Goal: Task Accomplishment & Management: Complete application form

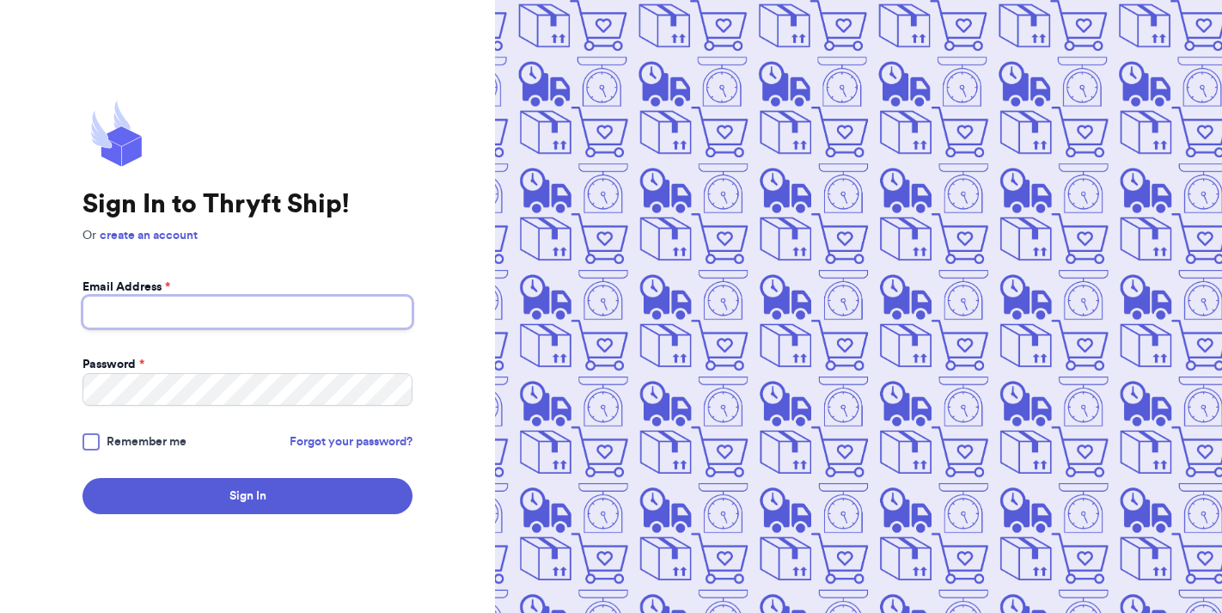
click at [242, 326] on input "Email Address *" at bounding box center [248, 312] width 330 height 33
type input "amanda.karhan@gmail.com"
click at [181, 247] on div "Sign In to Thryft Ship! Or create an account Email Address * amanda.karhan@gmai…" at bounding box center [248, 307] width 330 height 414
click at [180, 242] on p "Or create an account" at bounding box center [248, 235] width 330 height 17
click at [174, 235] on link "create an account" at bounding box center [149, 236] width 98 height 12
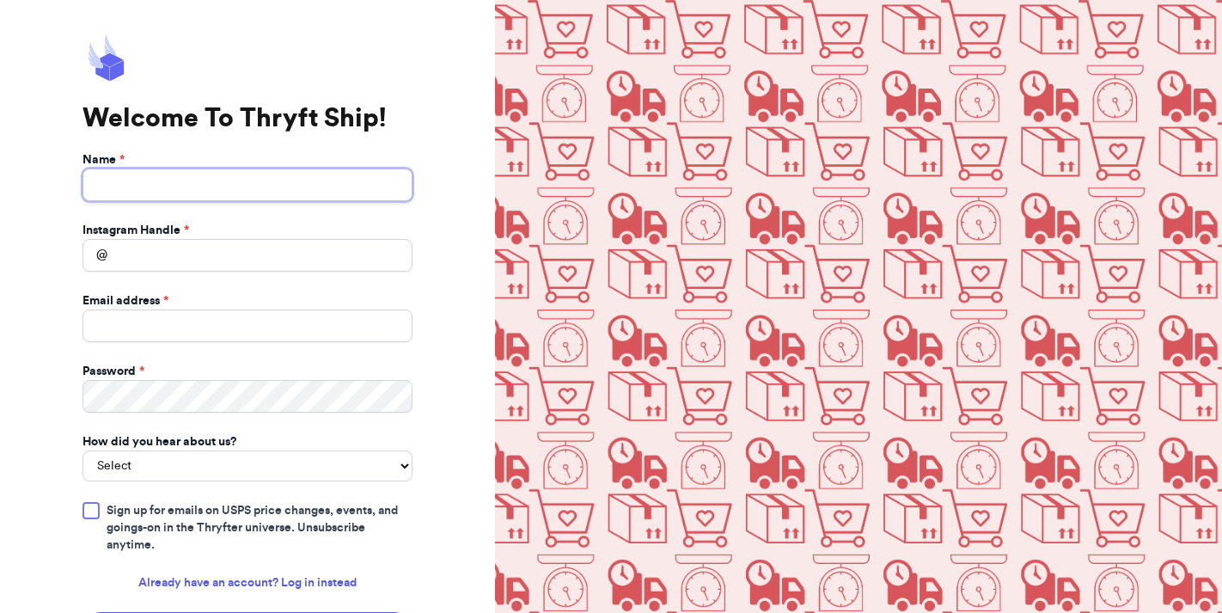
click at [147, 179] on input "Name *" at bounding box center [248, 184] width 330 height 33
type input "amanda Karhan"
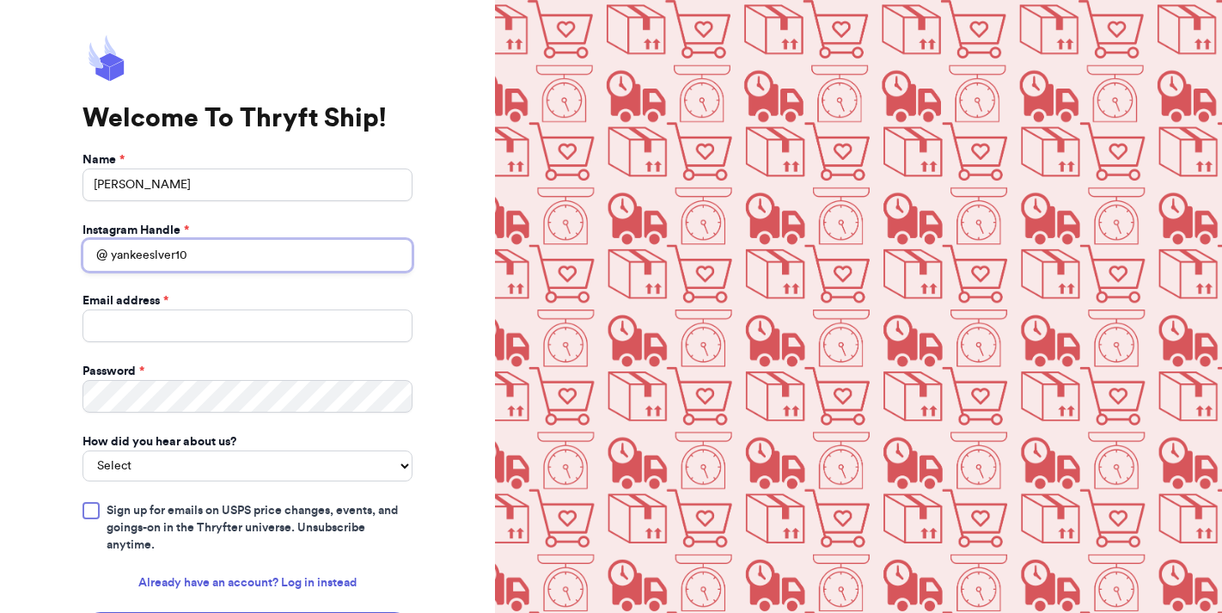
type input "yankeeslver10"
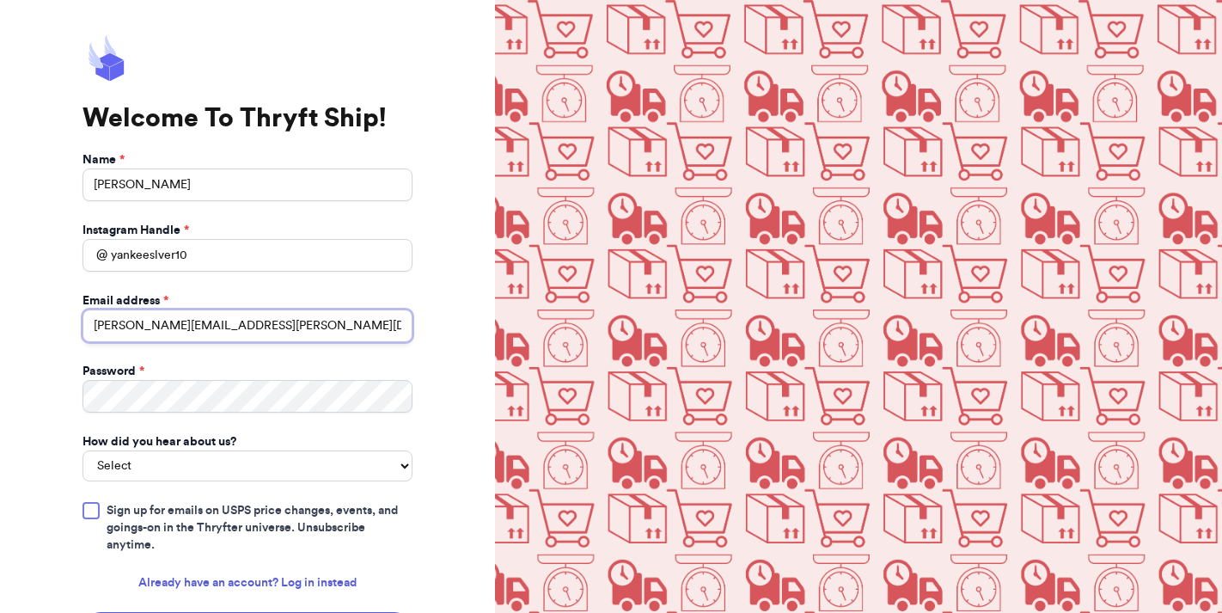
type input "amanda.karhan@gmail.com"
click at [148, 449] on label "How did you hear about us?" at bounding box center [160, 441] width 154 height 17
select select "saw_another_business"
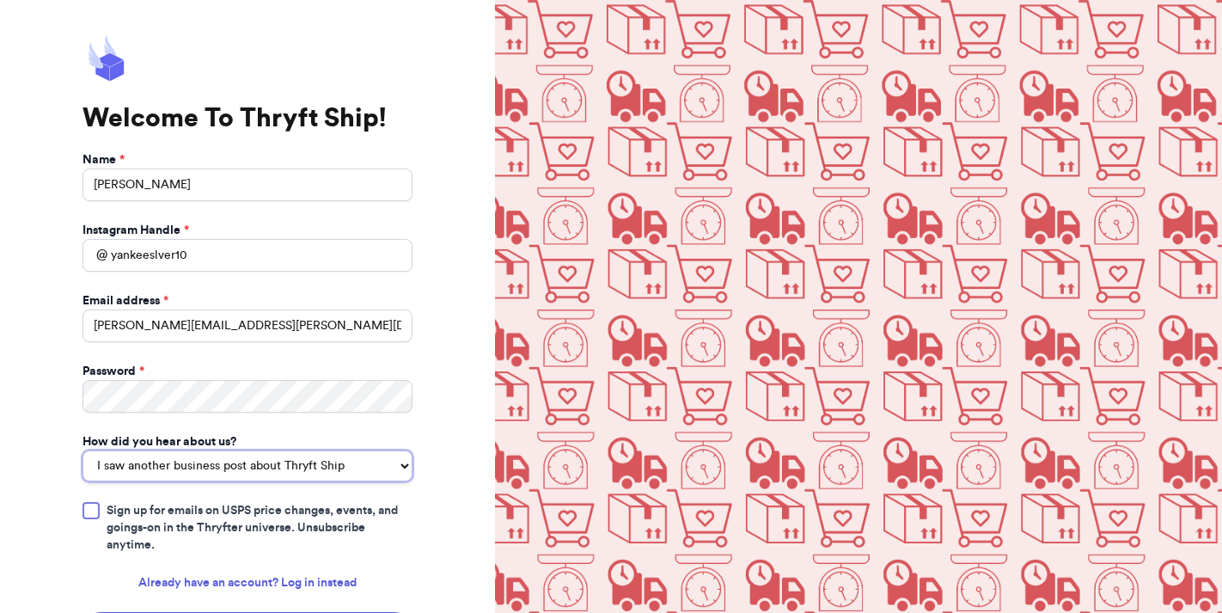
click option "I saw another business post about Thryft Ship" at bounding box center [0, 0] width 0 height 0
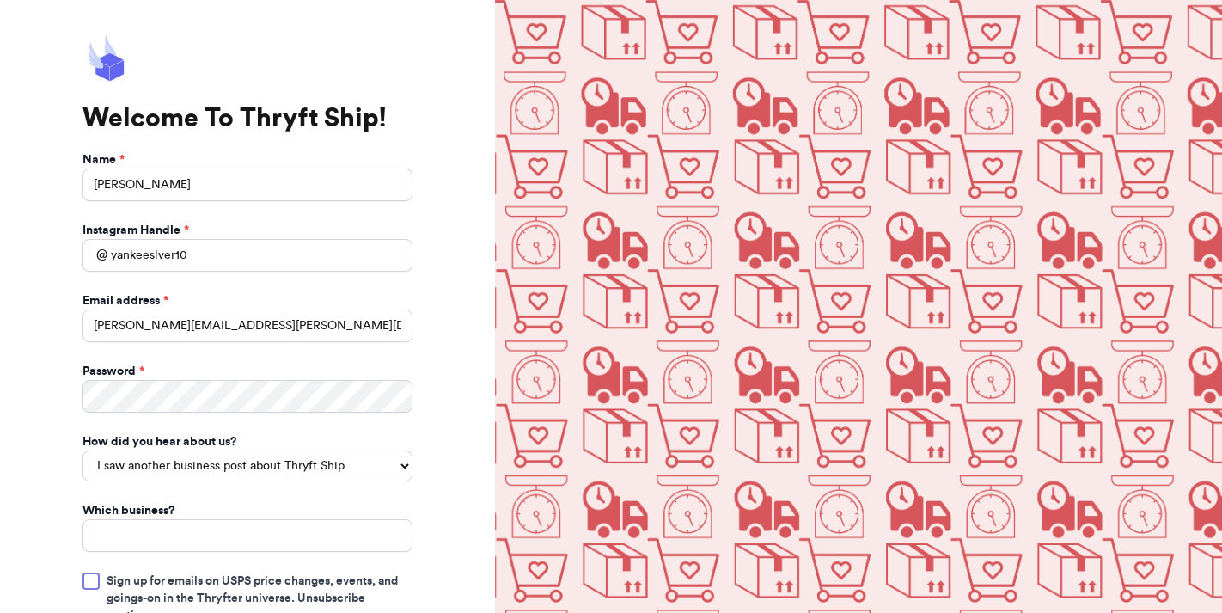
click at [463, 516] on div "Welcome To Thryft Ship! Name * amanda Karhan Instagram Handle * @ yankeeslver10…" at bounding box center [247, 387] width 495 height 774
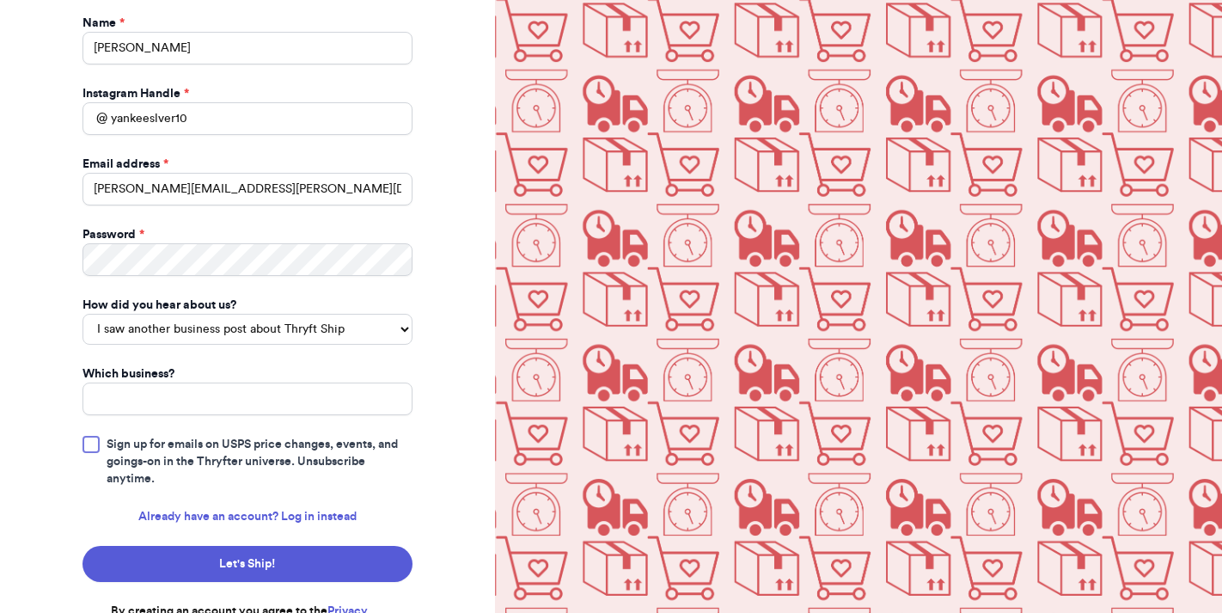
scroll to position [160, 0]
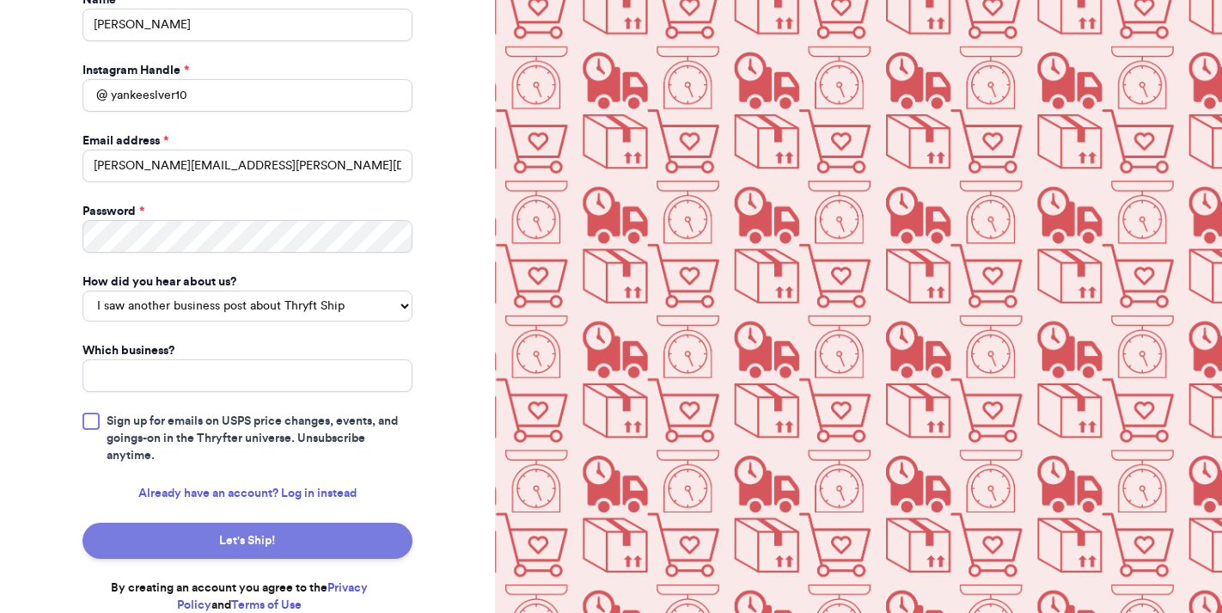
click at [253, 548] on button "Let's Ship!" at bounding box center [248, 541] width 330 height 36
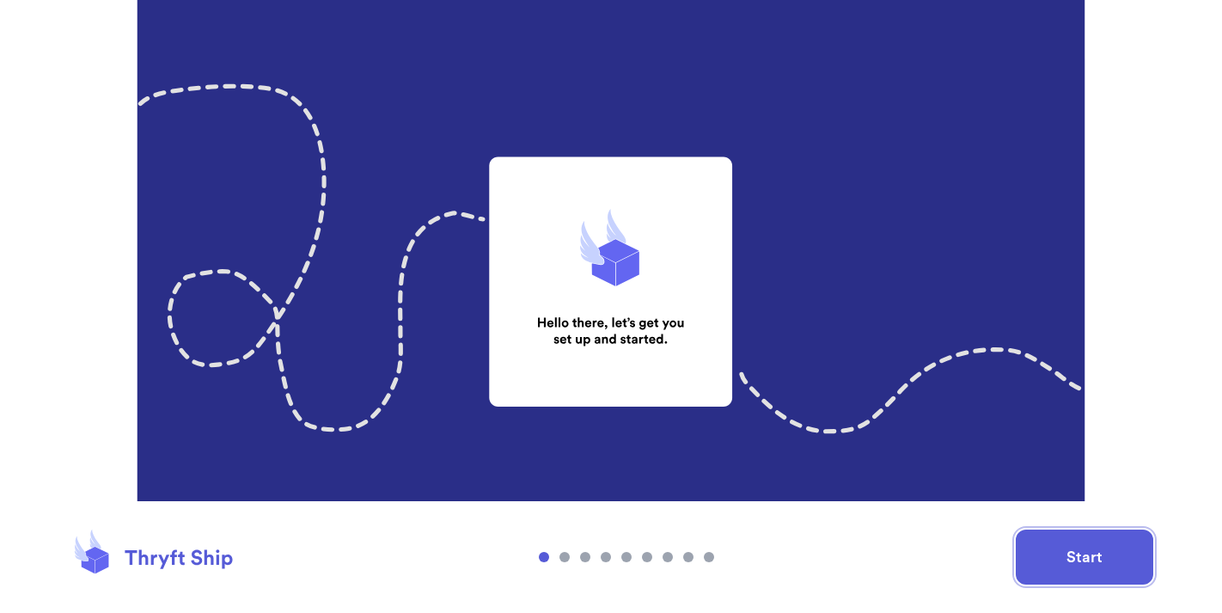
click at [1081, 542] on button "Start" at bounding box center [1085, 557] width 138 height 55
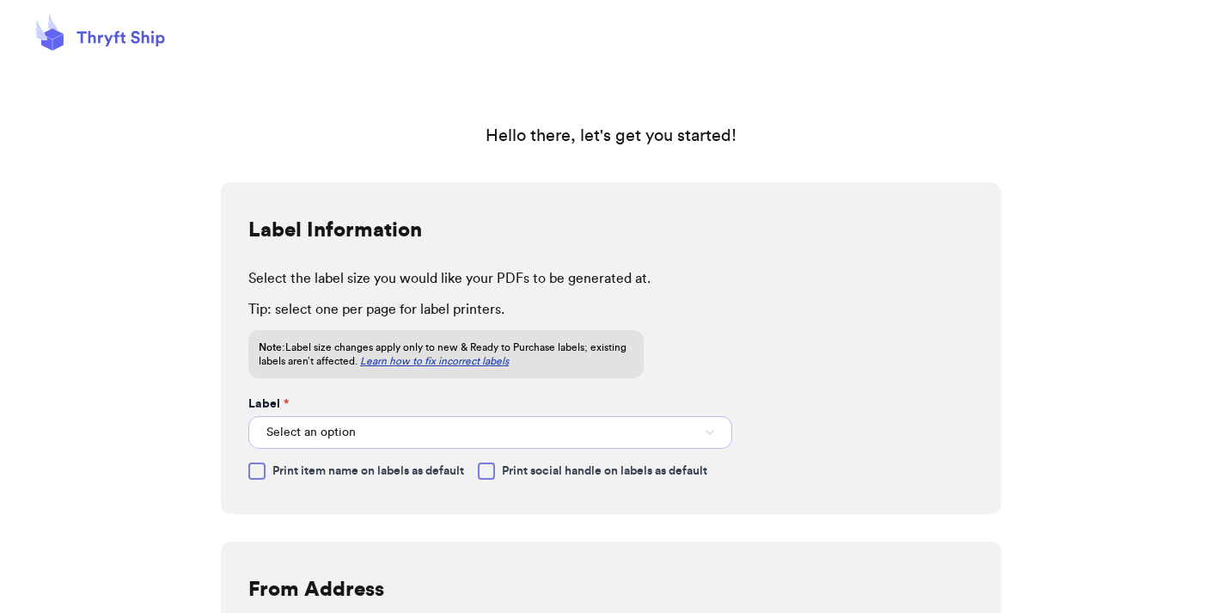
click at [373, 437] on button "Select an option" at bounding box center [490, 432] width 484 height 33
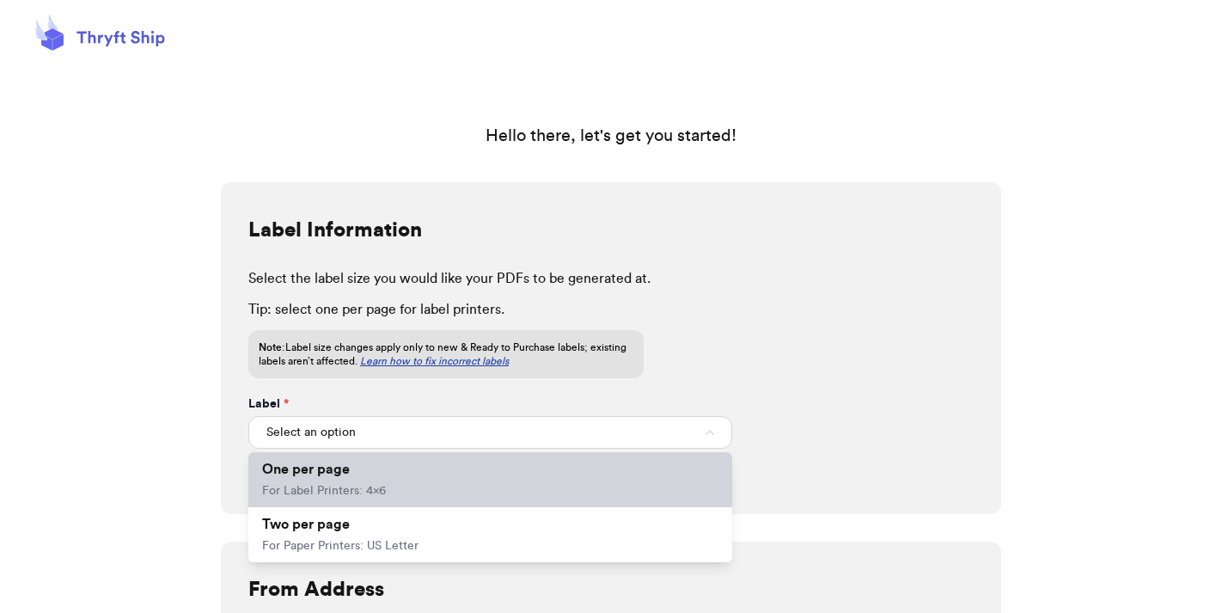
click at [363, 483] on li "One per page For Label Printers: 4x6" at bounding box center [490, 479] width 484 height 55
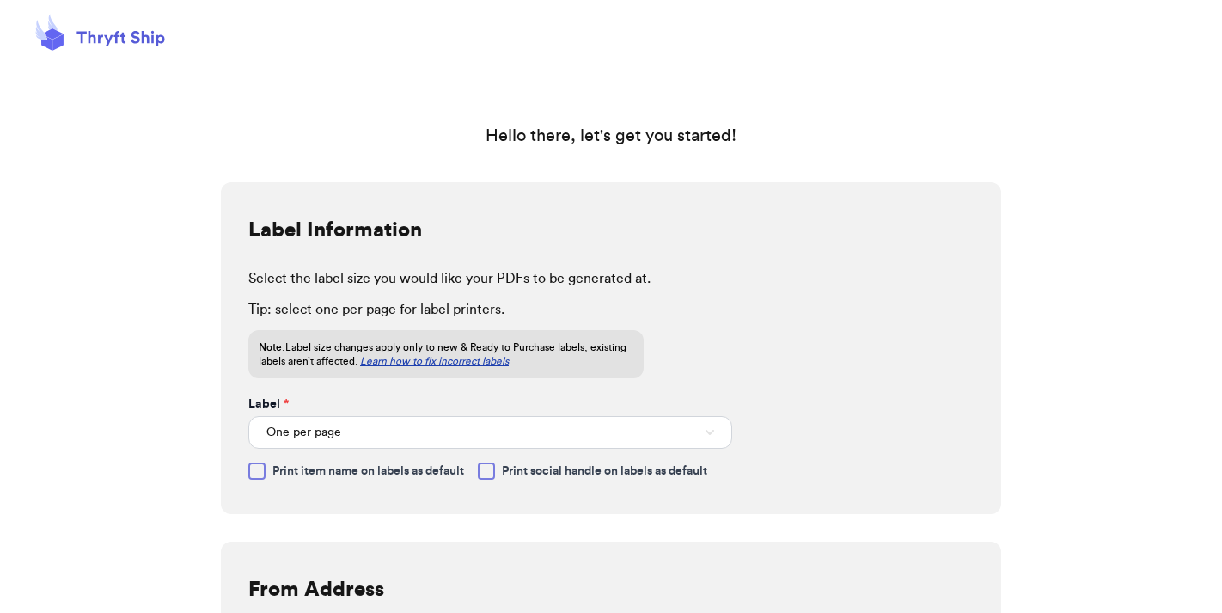
click at [579, 500] on div "Label Information Select the label size you would like your PDFs to be generate…" at bounding box center [611, 348] width 781 height 332
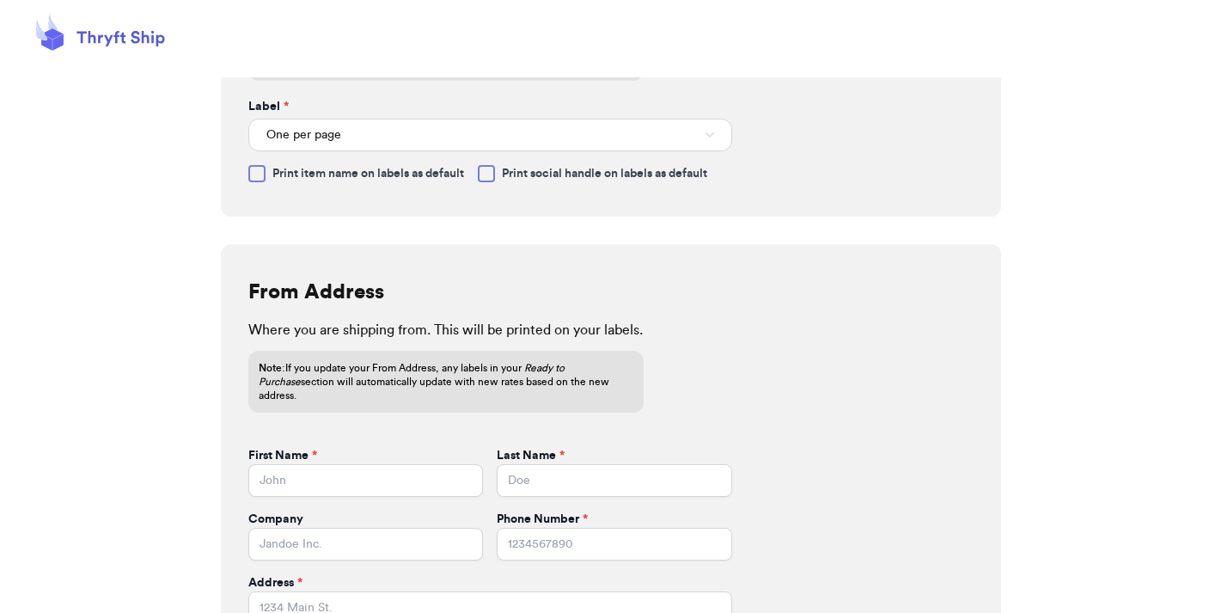
scroll to position [340, 0]
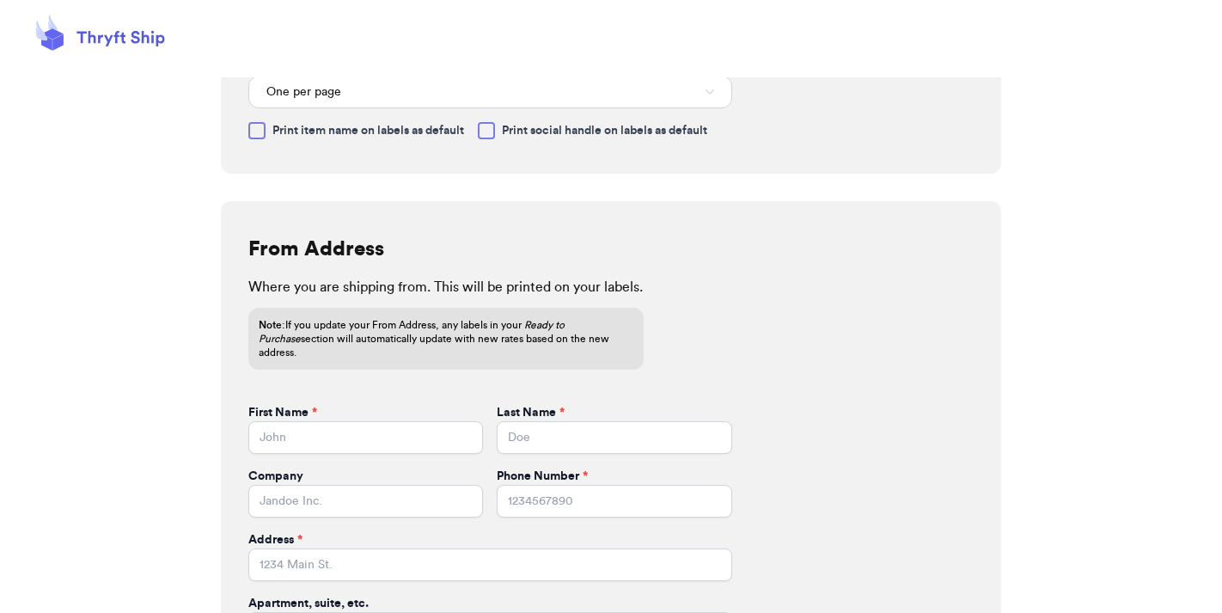
click at [242, 126] on div "Label Information Select the label size you would like your PDFs to be generate…" at bounding box center [611, 8] width 781 height 332
click at [327, 432] on input "First Name *" at bounding box center [365, 437] width 235 height 33
click at [309, 426] on input "Amadna" at bounding box center [365, 437] width 235 height 33
type input "[PERSON_NAME]"
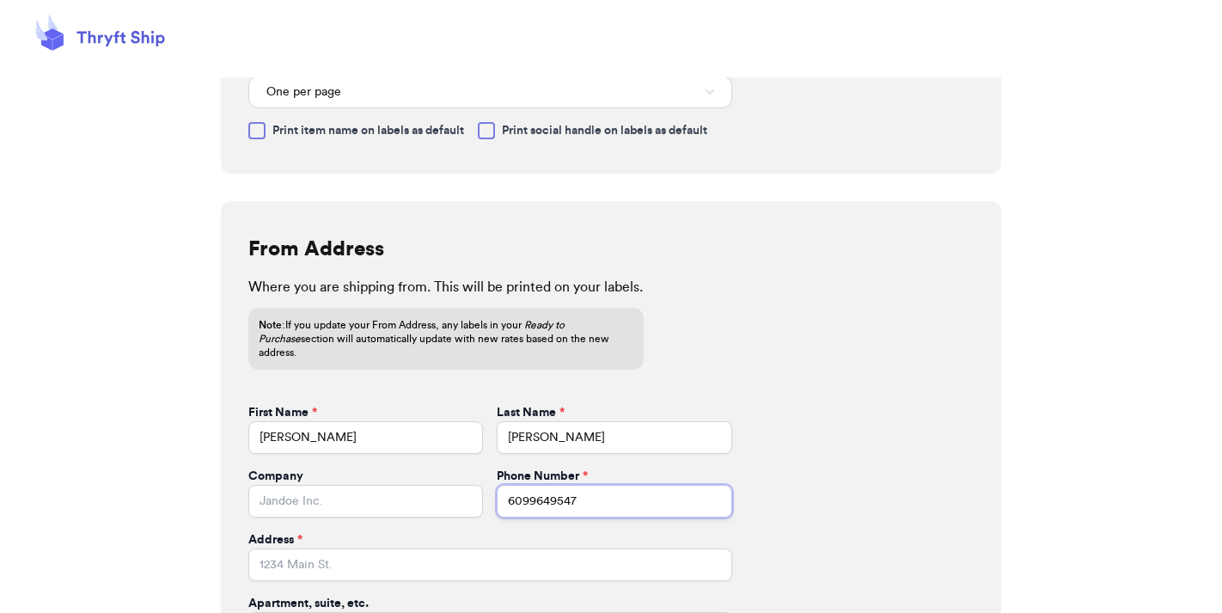
type input "6099649547"
type input "2717"
type input "[PERSON_NAME]"
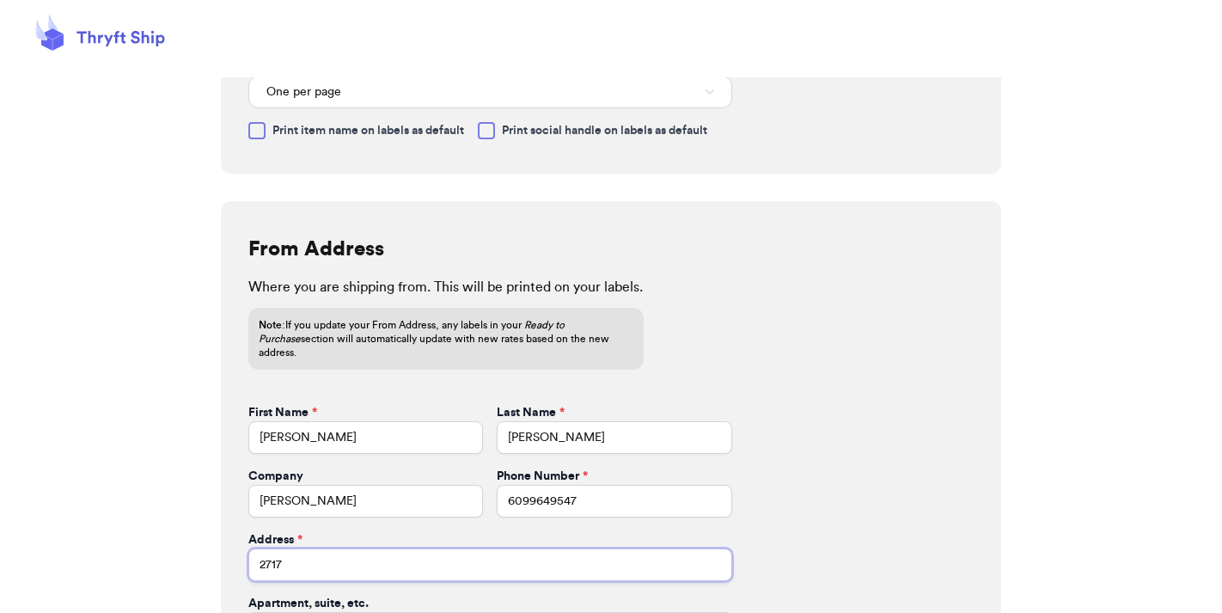
type input "[STREET_ADDRESS][PERSON_NAME][PERSON_NAME]"
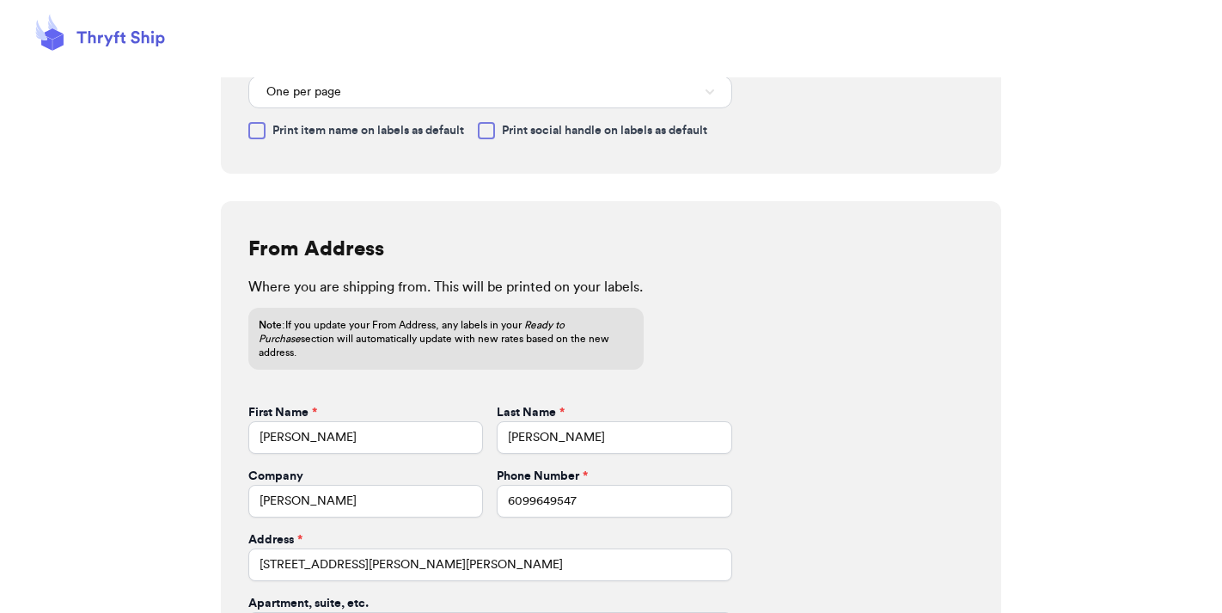
type input "Xenia"
select select "OH"
type input "45385-5773"
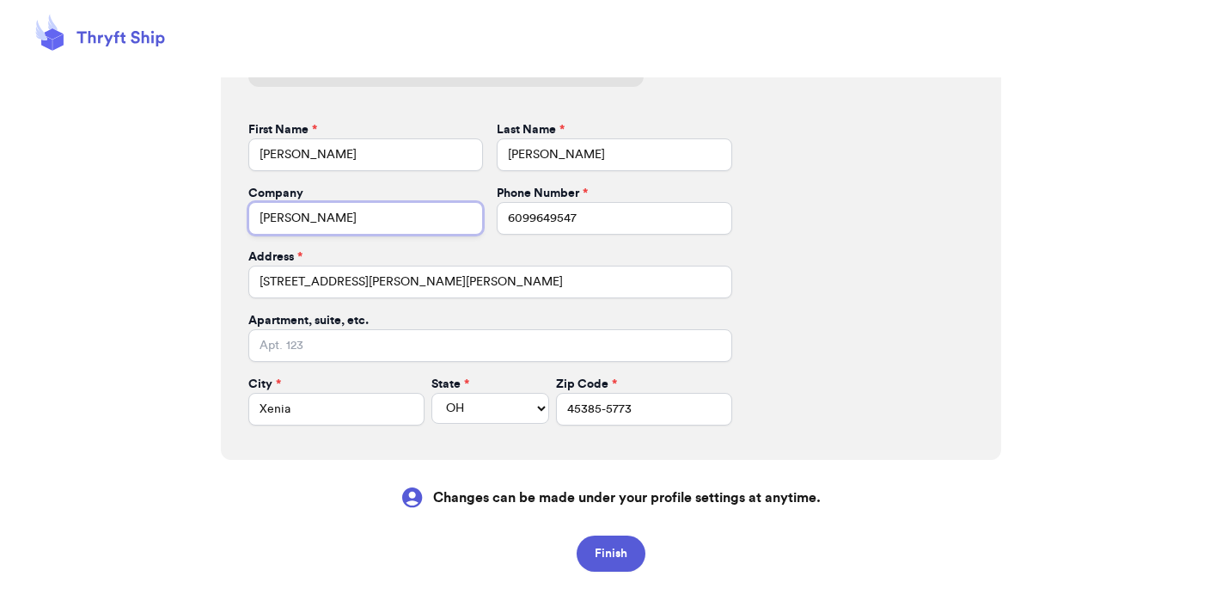
drag, startPoint x: 380, startPoint y: 200, endPoint x: 113, endPoint y: 188, distance: 267.6
click at [248, 202] on input "[PERSON_NAME]" at bounding box center [365, 218] width 235 height 33
click at [636, 536] on button "Finish" at bounding box center [611, 554] width 69 height 36
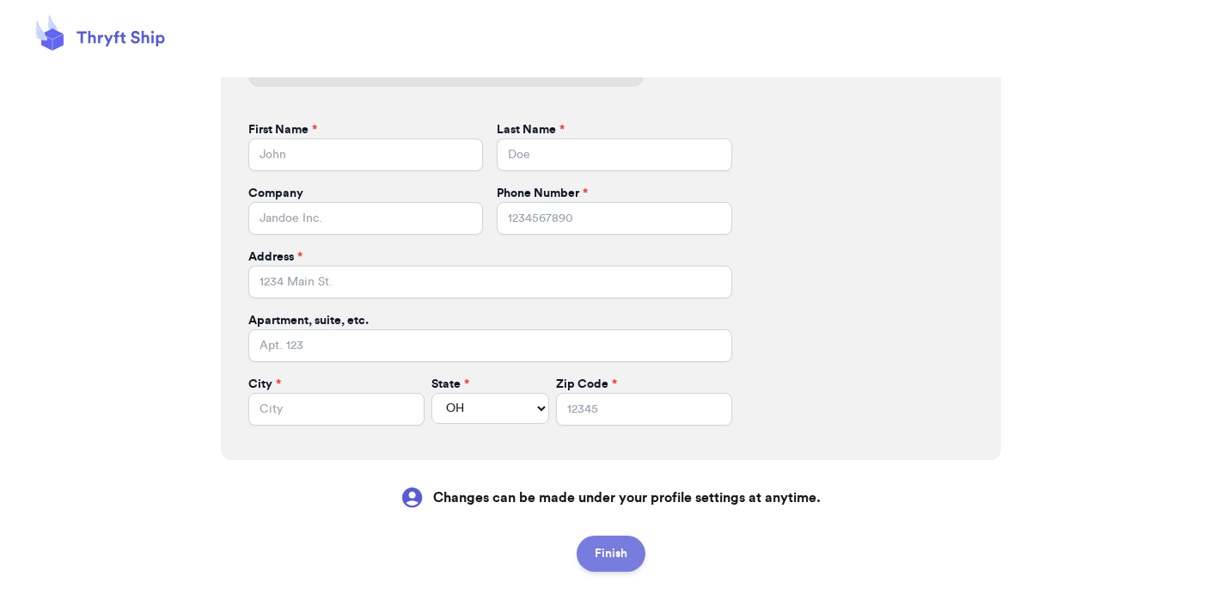
select select
click at [806, 240] on div "From Address Where you are shipping from. This will be printed on your labels. …" at bounding box center [611, 189] width 781 height 542
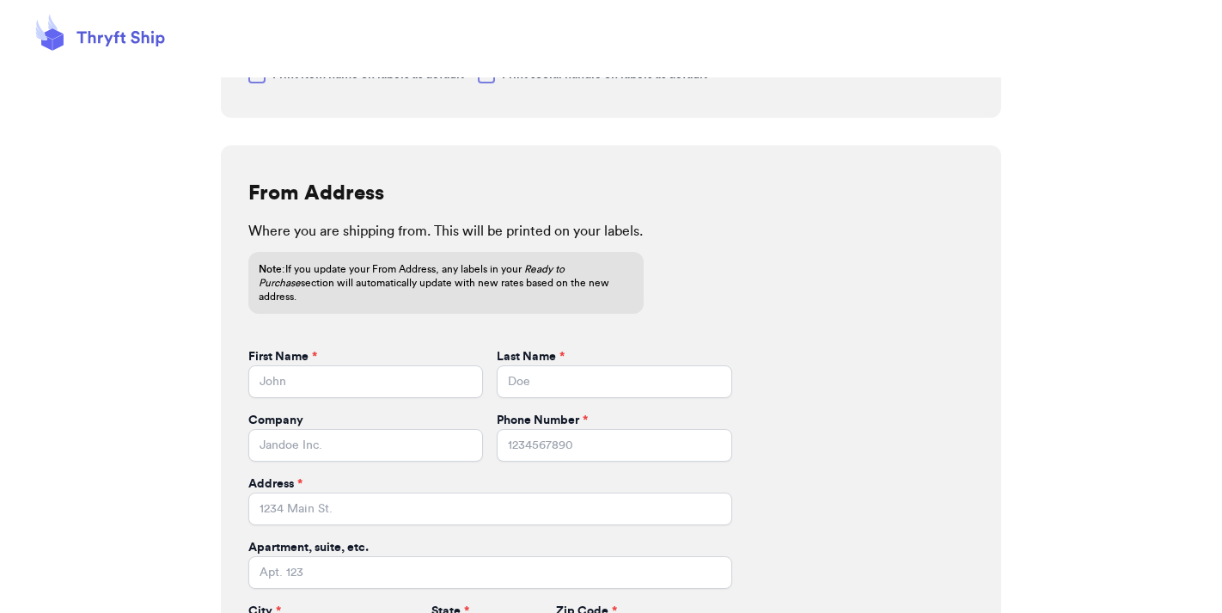
scroll to position [426, 0]
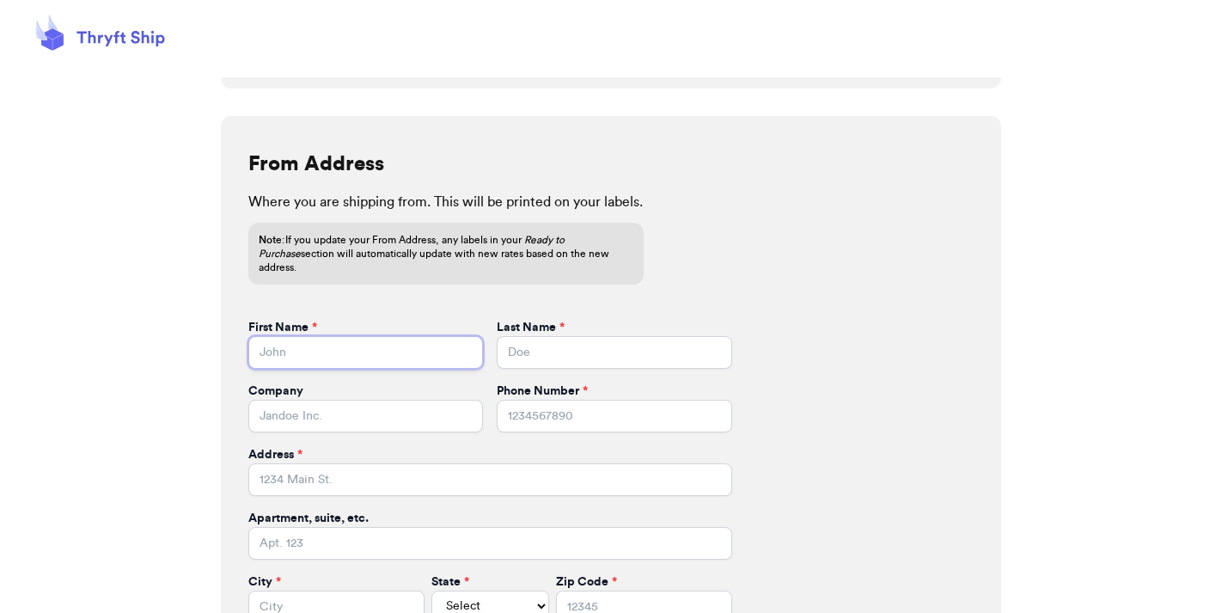
click at [373, 336] on input "First Name *" at bounding box center [365, 352] width 235 height 33
type input "[PERSON_NAME]"
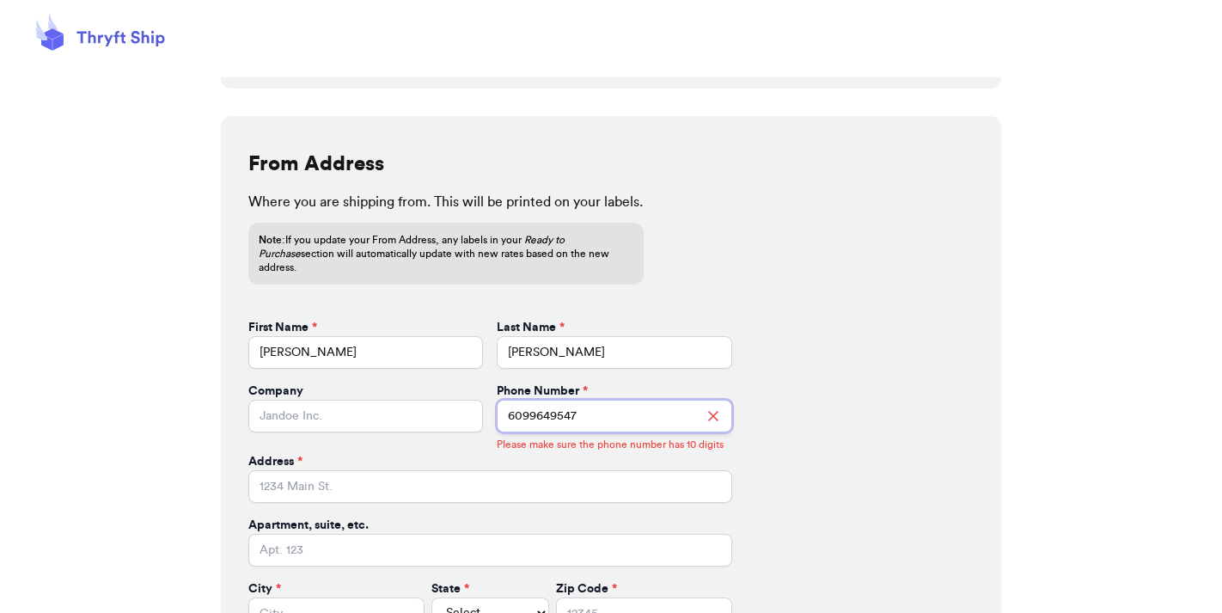
type input "6099649547"
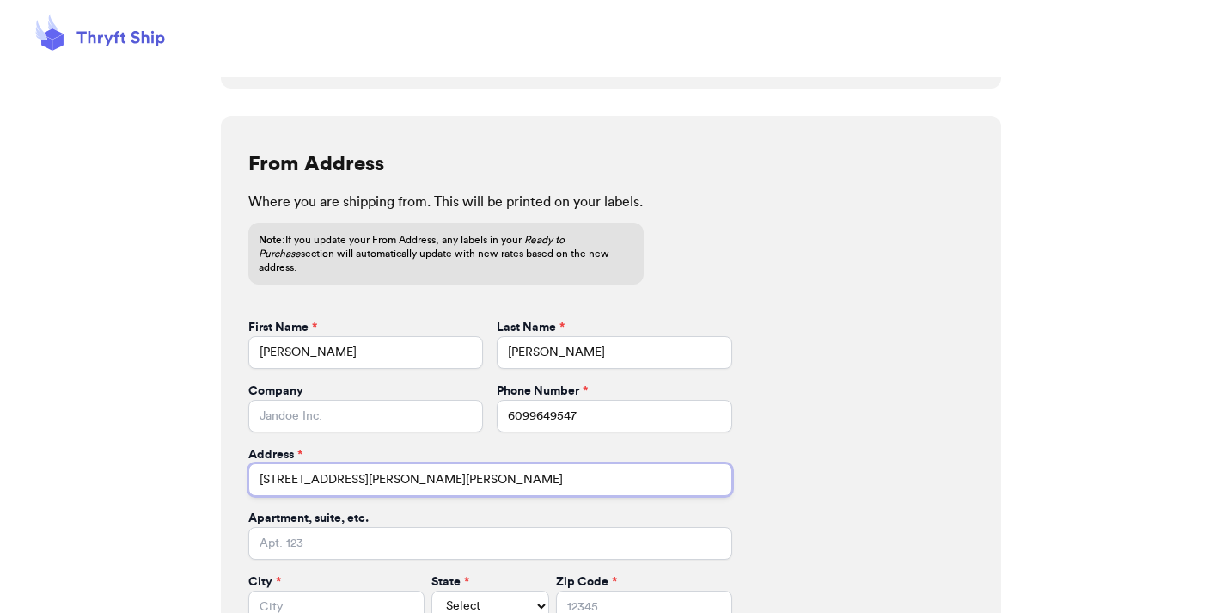
type input "[STREET_ADDRESS][PERSON_NAME][PERSON_NAME]"
type input "xenia"
select select "OH"
type input "4538"
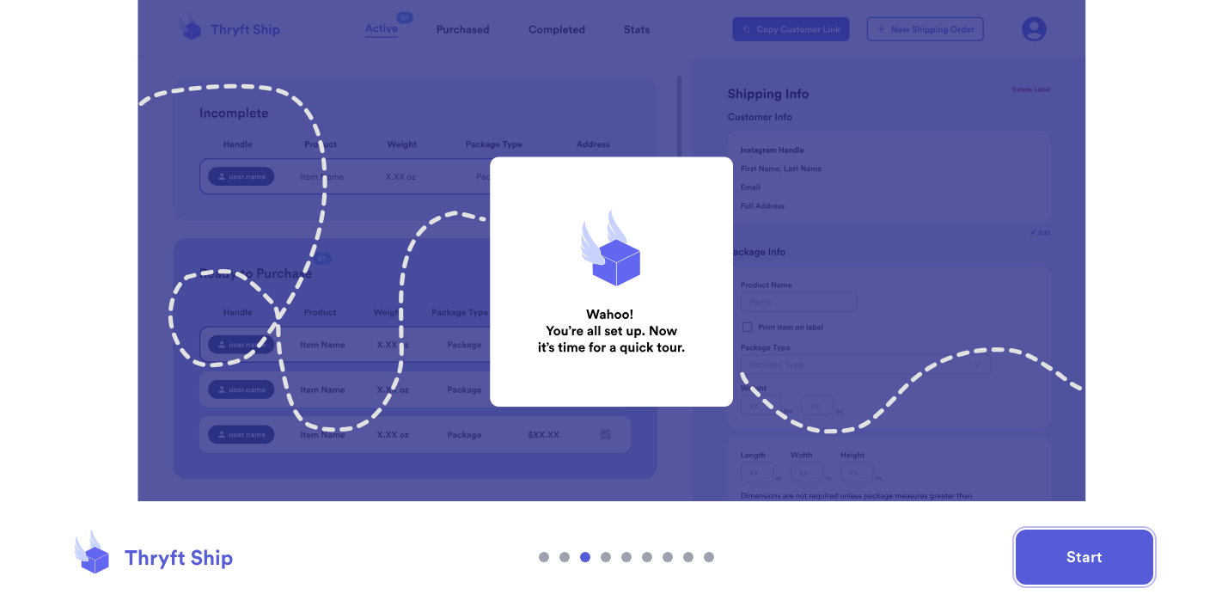
click at [1058, 548] on button "Start" at bounding box center [1085, 557] width 138 height 55
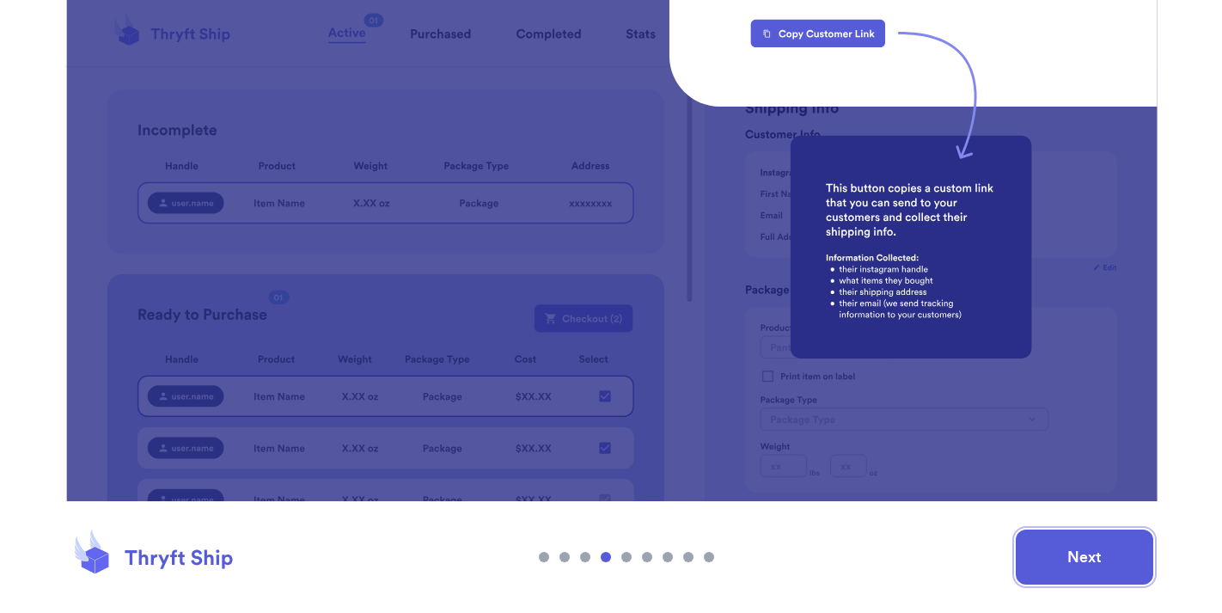
click at [1058, 548] on button "Next" at bounding box center [1085, 557] width 138 height 55
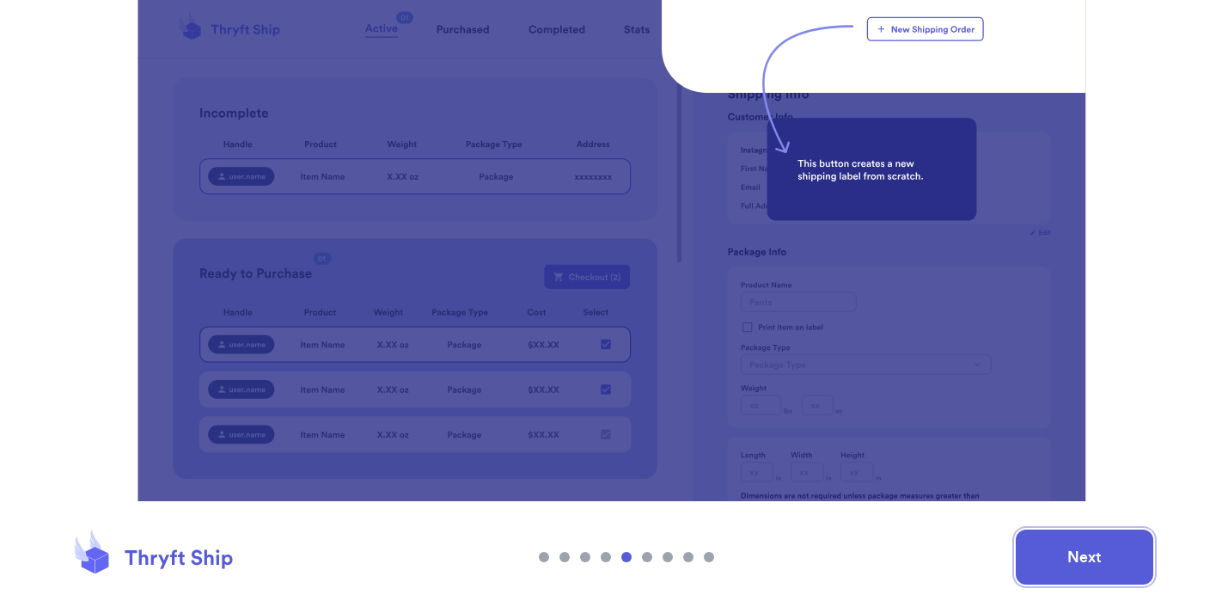
click at [1058, 548] on button "Next" at bounding box center [1085, 557] width 138 height 55
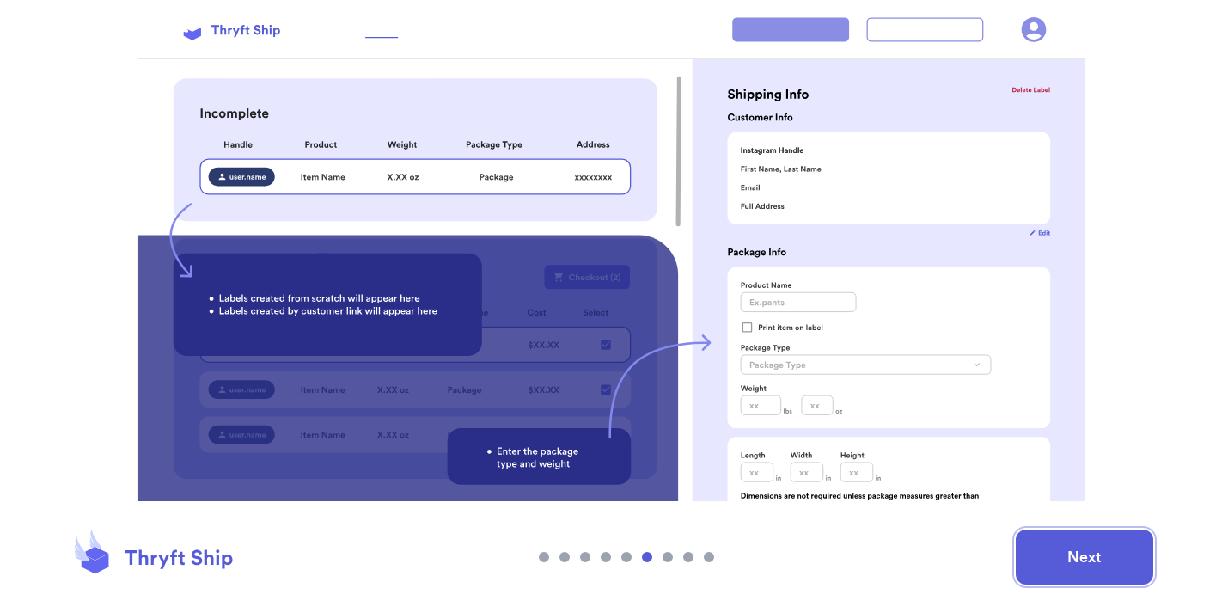
click at [1058, 548] on button "Next" at bounding box center [1085, 557] width 138 height 55
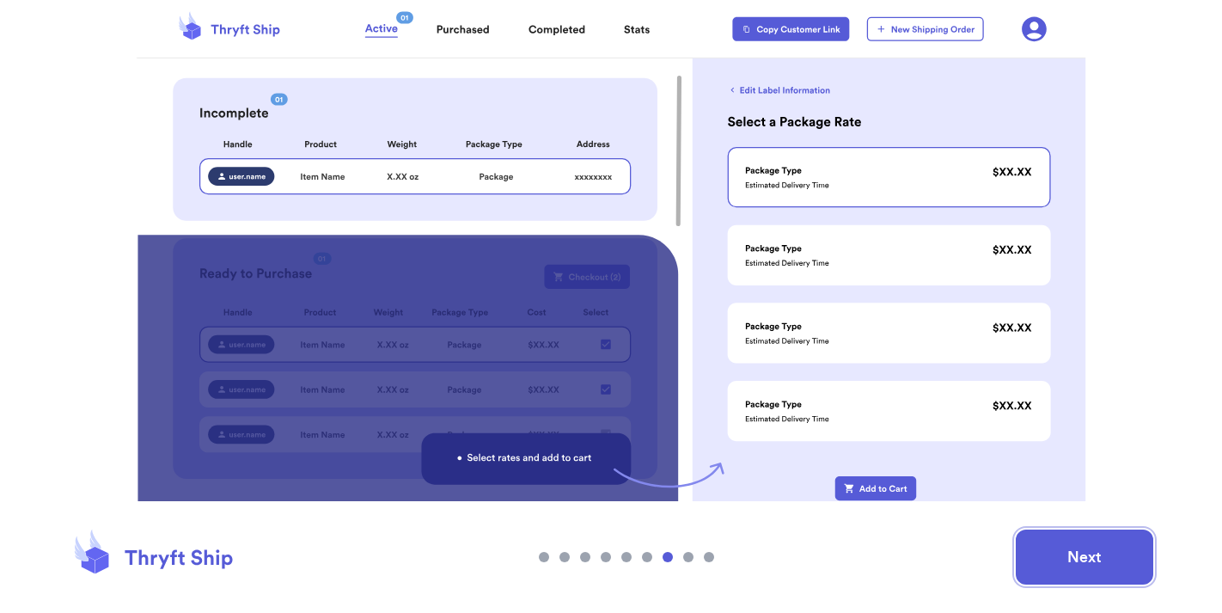
click at [1058, 548] on button "Next" at bounding box center [1085, 557] width 138 height 55
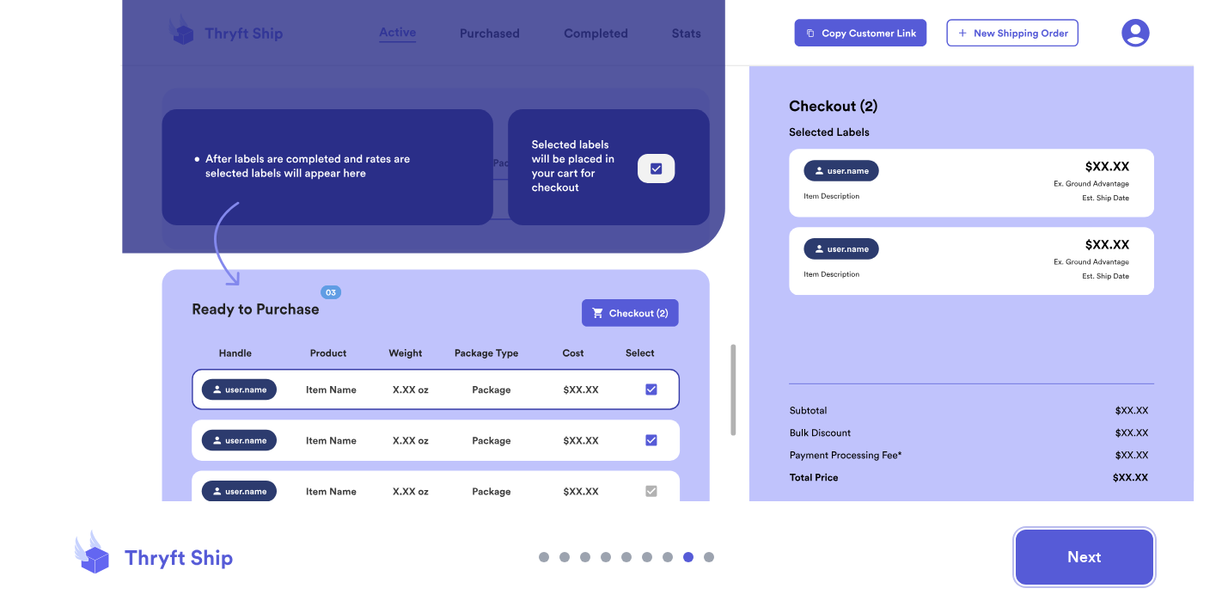
click at [1058, 548] on button "Next" at bounding box center [1085, 557] width 138 height 55
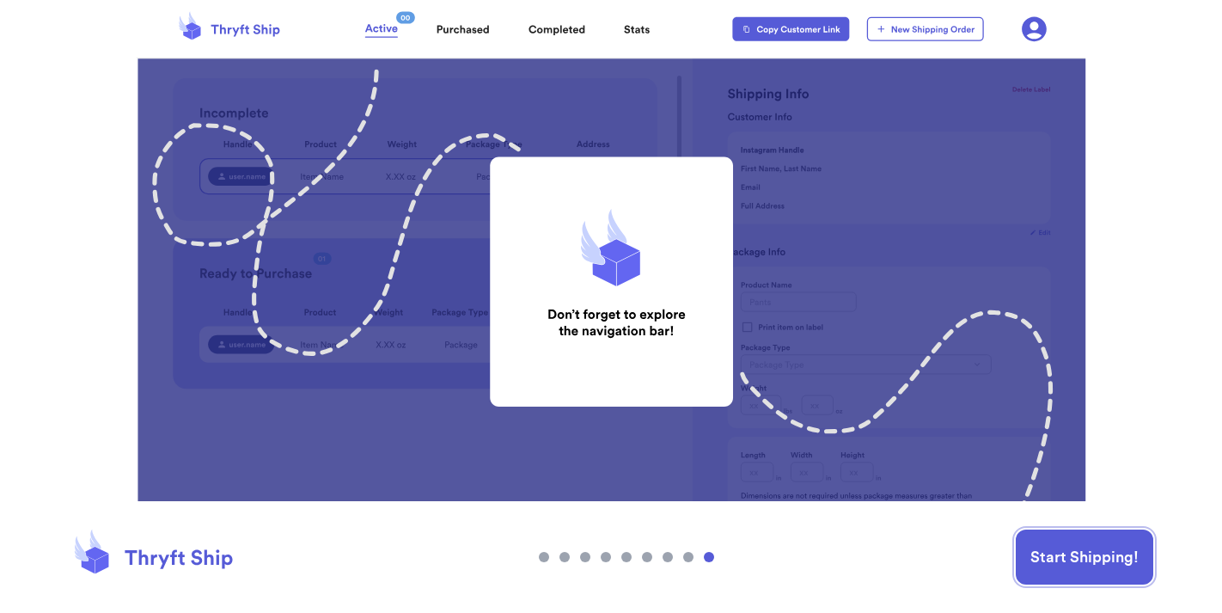
click at [1058, 548] on button "Start Shipping!" at bounding box center [1085, 557] width 138 height 55
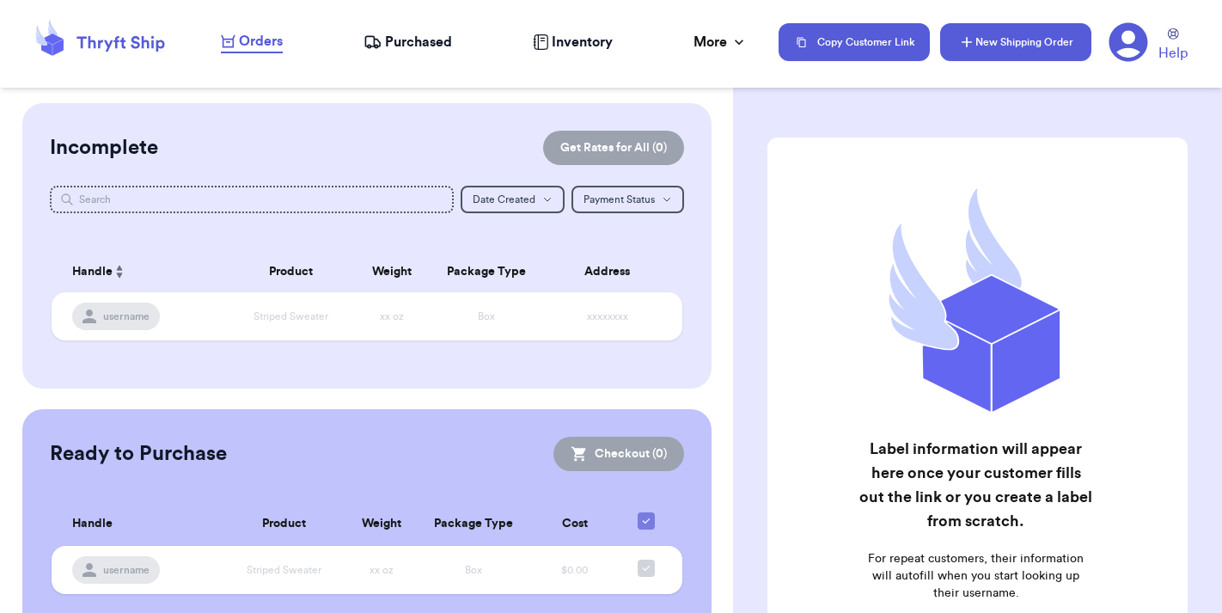
click at [1011, 49] on button "New Shipping Order" at bounding box center [1015, 42] width 151 height 38
